Goal: Task Accomplishment & Management: Complete application form

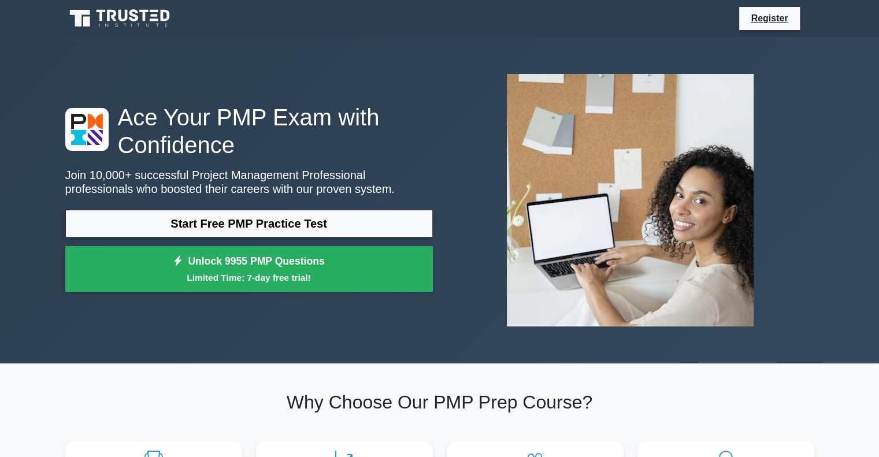
scroll to position [39, 0]
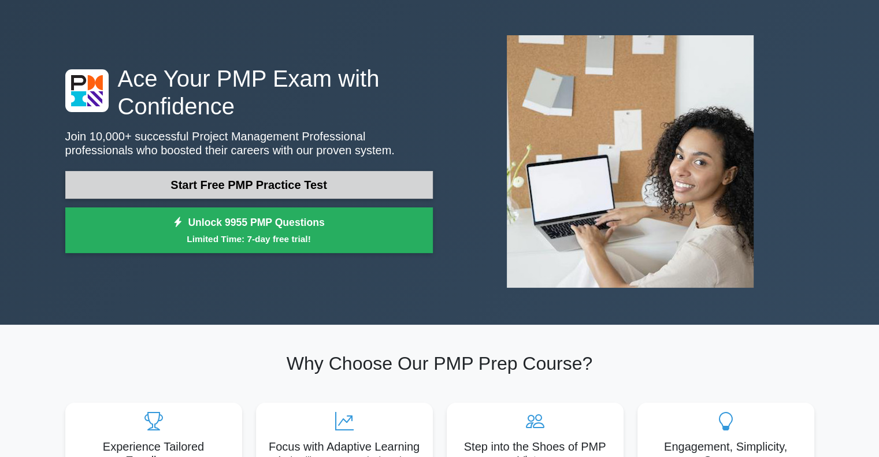
click at [393, 196] on link "Start Free PMP Practice Test" at bounding box center [248, 185] width 367 height 28
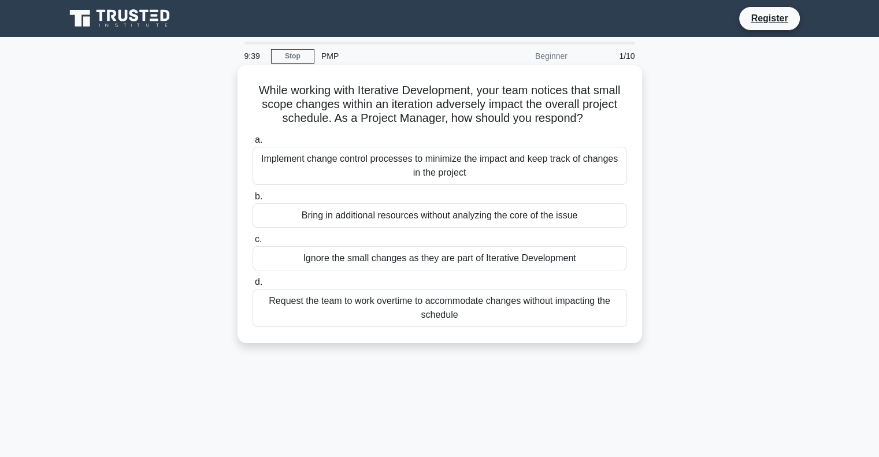
click at [463, 163] on div "Implement change control processes to minimize the impact and keep track of cha…" at bounding box center [439, 166] width 374 height 38
click at [252, 144] on input "a. Implement change control processes to minimize the impact and keep track of …" at bounding box center [252, 140] width 0 height 8
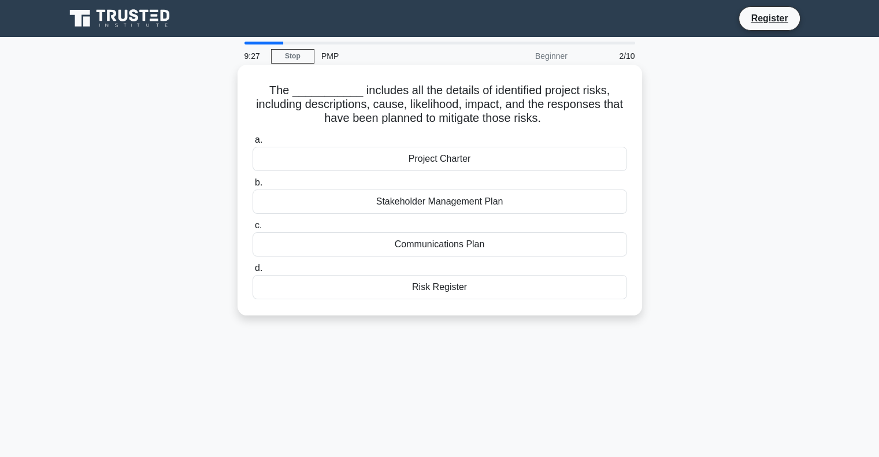
click at [500, 291] on div "Risk Register" at bounding box center [439, 287] width 374 height 24
click at [252, 272] on input "d. Risk Register" at bounding box center [252, 269] width 0 height 8
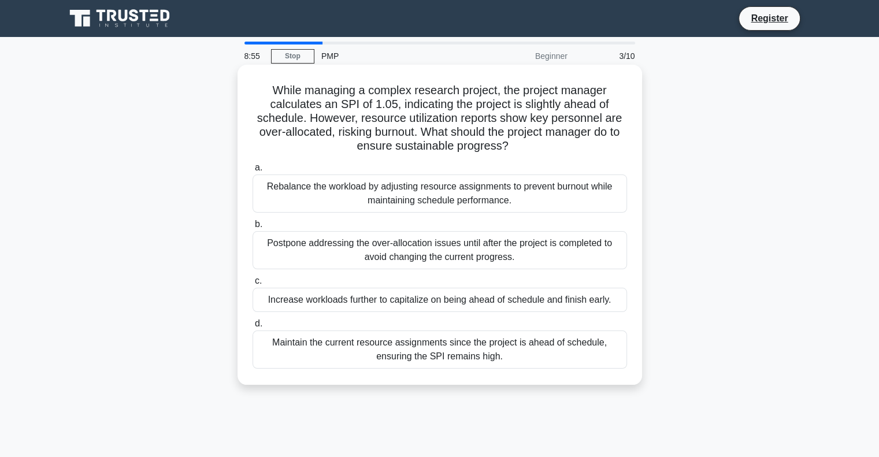
click at [419, 200] on div "Rebalance the workload by adjusting resource assignments to prevent burnout whi…" at bounding box center [439, 193] width 374 height 38
click at [252, 172] on input "a. Rebalance the workload by adjusting resource assignments to prevent burnout …" at bounding box center [252, 168] width 0 height 8
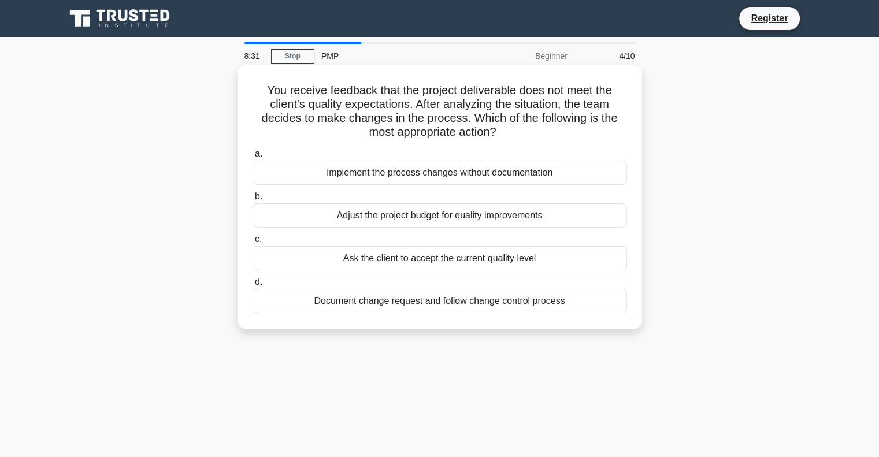
click at [457, 307] on div "Document change request and follow change control process" at bounding box center [439, 301] width 374 height 24
click at [252, 286] on input "d. Document change request and follow change control process" at bounding box center [252, 282] width 0 height 8
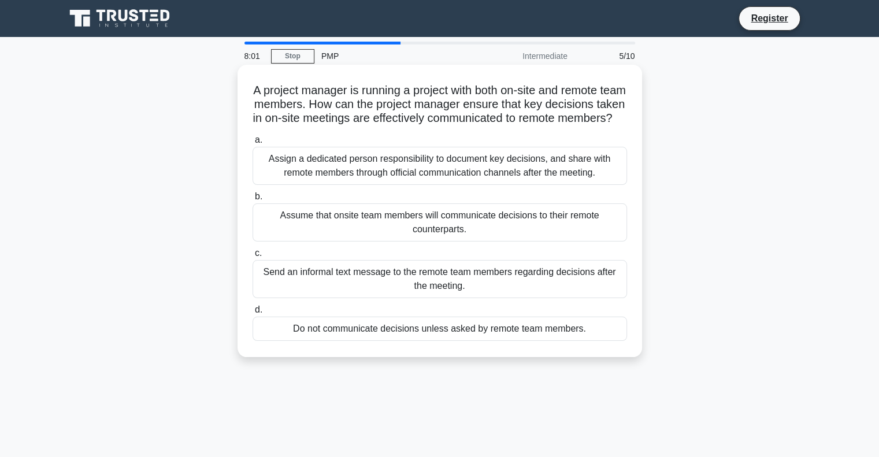
click at [499, 185] on div "Assign a dedicated person responsibility to document key decisions, and share w…" at bounding box center [439, 166] width 374 height 38
click at [252, 144] on input "a. Assign a dedicated person responsibility to document key decisions, and shar…" at bounding box center [252, 140] width 0 height 8
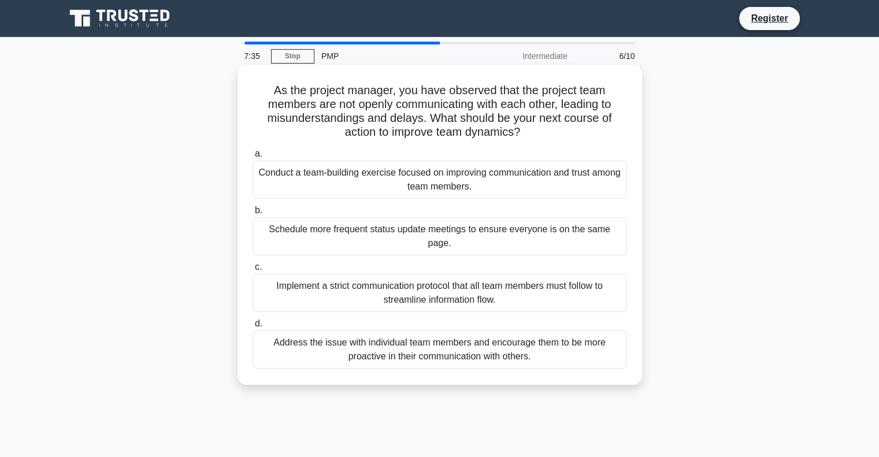
click at [551, 351] on div "Address the issue with individual team members and encourage them to be more pr…" at bounding box center [439, 349] width 374 height 38
click at [252, 327] on input "d. Address the issue with individual team members and encourage them to be more…" at bounding box center [252, 324] width 0 height 8
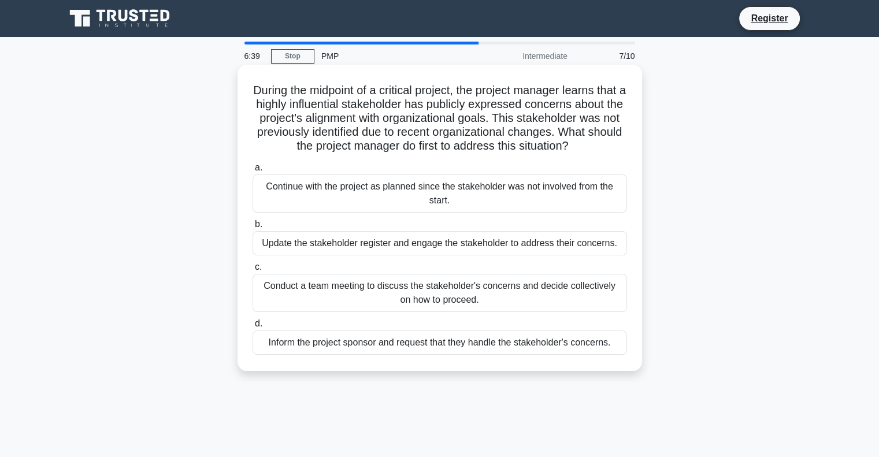
click at [524, 254] on div "Update the stakeholder register and engage the stakeholder to address their con…" at bounding box center [439, 243] width 374 height 24
click at [252, 228] on input "b. Update the stakeholder register and engage the stakeholder to address their …" at bounding box center [252, 225] width 0 height 8
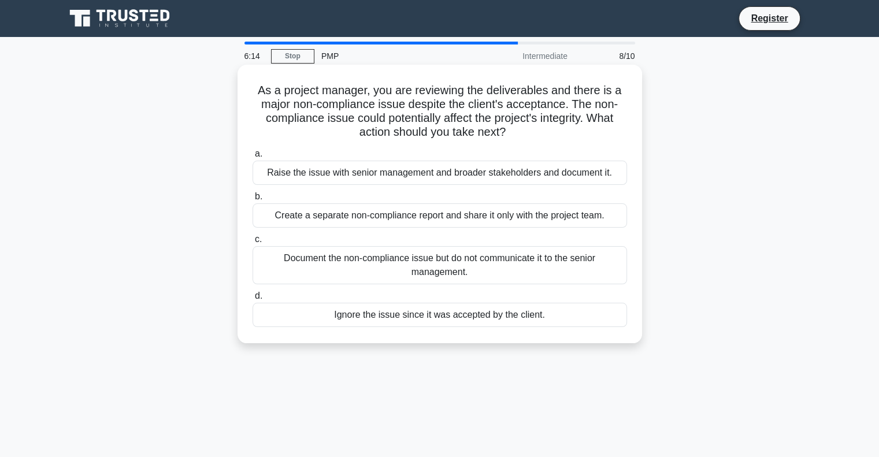
click at [560, 169] on div "Raise the issue with senior management and broader stakeholders and document it." at bounding box center [439, 173] width 374 height 24
click at [252, 158] on input "a. Raise the issue with senior management and broader stakeholders and document…" at bounding box center [252, 154] width 0 height 8
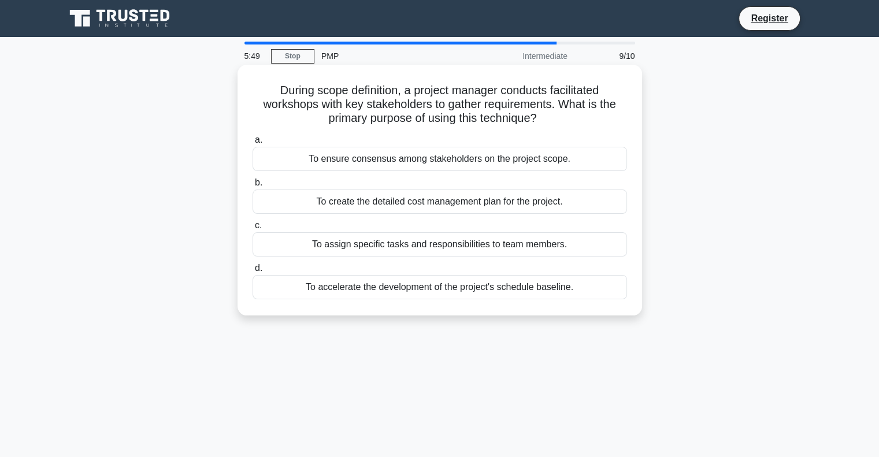
click at [490, 163] on div "To ensure consensus among stakeholders on the project scope." at bounding box center [439, 159] width 374 height 24
click at [252, 144] on input "a. To ensure consensus among stakeholders on the project scope." at bounding box center [252, 140] width 0 height 8
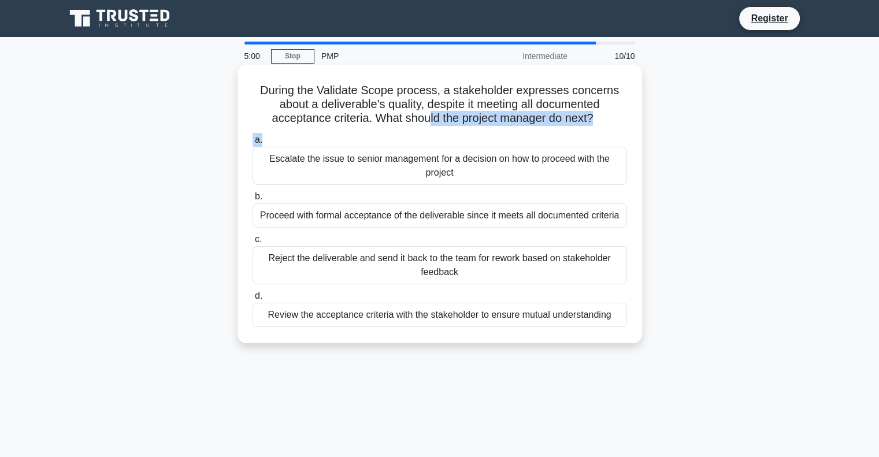
drag, startPoint x: 427, startPoint y: 117, endPoint x: 453, endPoint y: 132, distance: 29.8
click at [453, 132] on div "During the Validate Scope process, a stakeholder expresses concerns about a del…" at bounding box center [439, 203] width 395 height 269
click at [591, 314] on div "Review the acceptance criteria with the stakeholder to ensure mutual understand…" at bounding box center [439, 315] width 374 height 24
click at [252, 300] on input "d. Review the acceptance criteria with the stakeholder to ensure mutual underst…" at bounding box center [252, 296] width 0 height 8
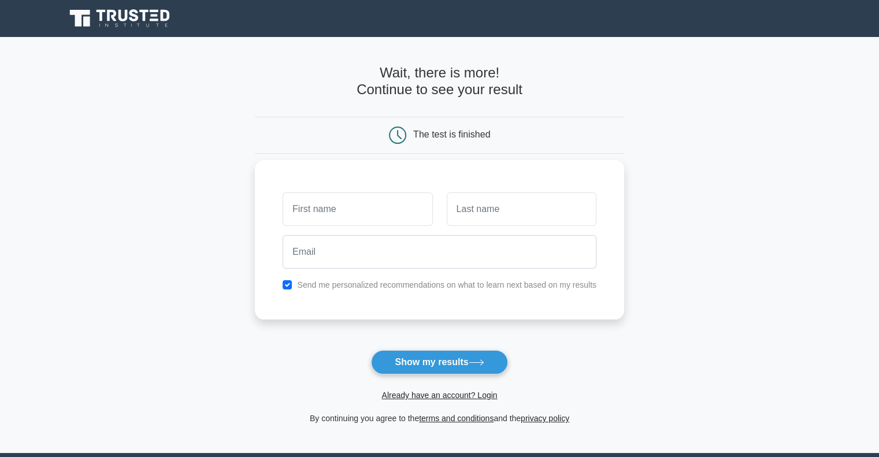
click at [410, 217] on input "text" at bounding box center [357, 209] width 150 height 34
type input "Chaitanya"
type input "Sharma"
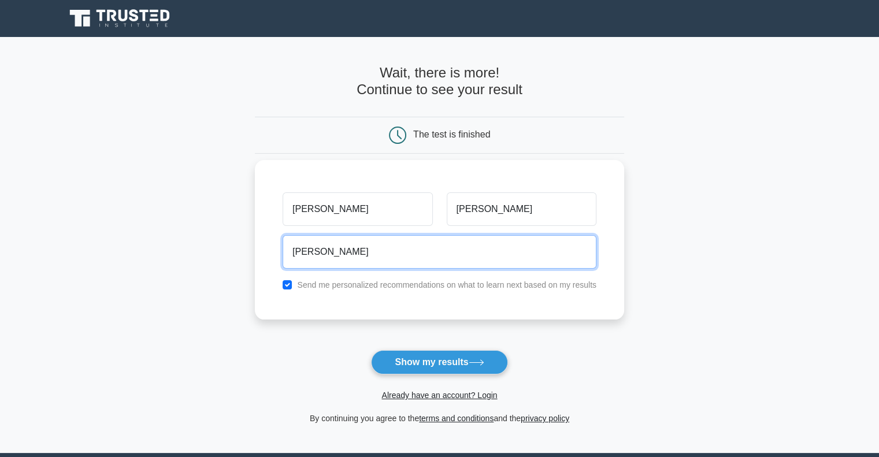
type input "chaitanya.sharma@sita.aero"
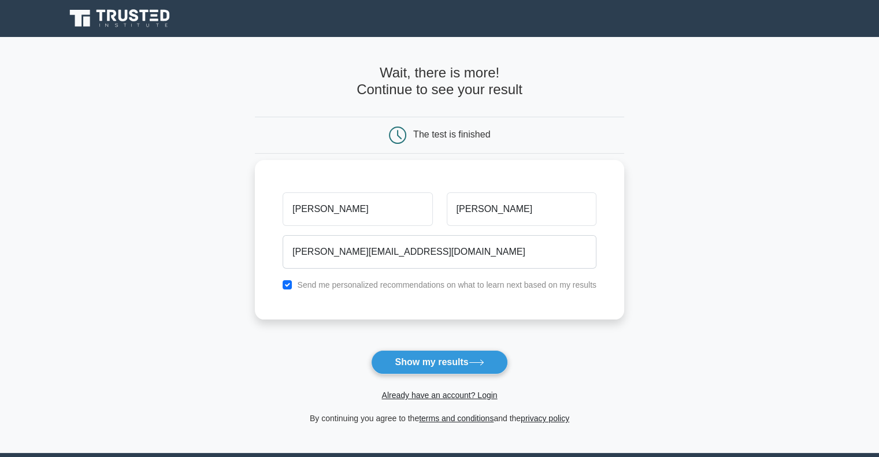
click at [353, 286] on label "Send me personalized recommendations on what to learn next based on my results" at bounding box center [446, 284] width 299 height 9
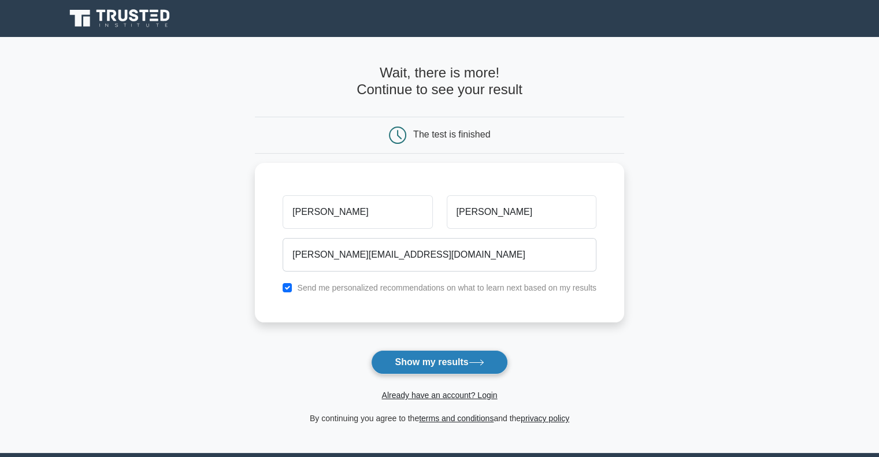
click at [471, 366] on button "Show my results" at bounding box center [439, 362] width 136 height 24
